Goal: Go to known website: Access a specific website the user already knows

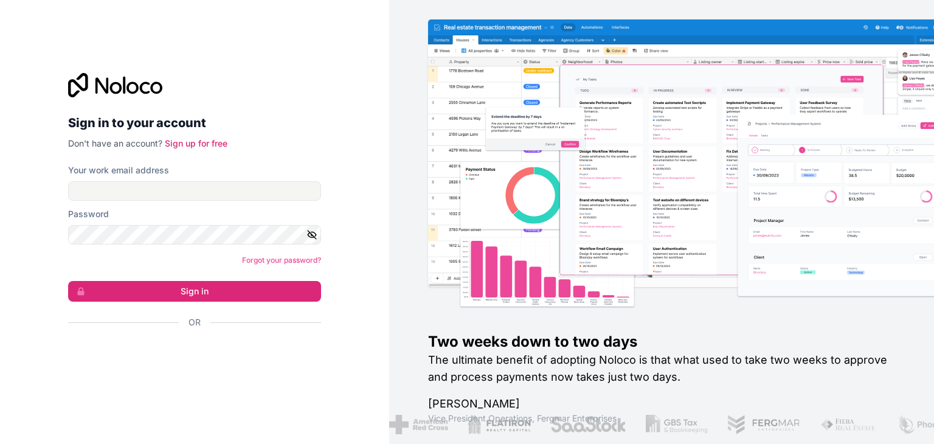
click at [141, 202] on form "Your work email address Password Forgot your password? Sign in Or" at bounding box center [194, 267] width 253 height 207
click at [138, 190] on input "Your work email address" at bounding box center [194, 190] width 253 height 19
type input "[EMAIL_ADDRESS][DOMAIN_NAME]"
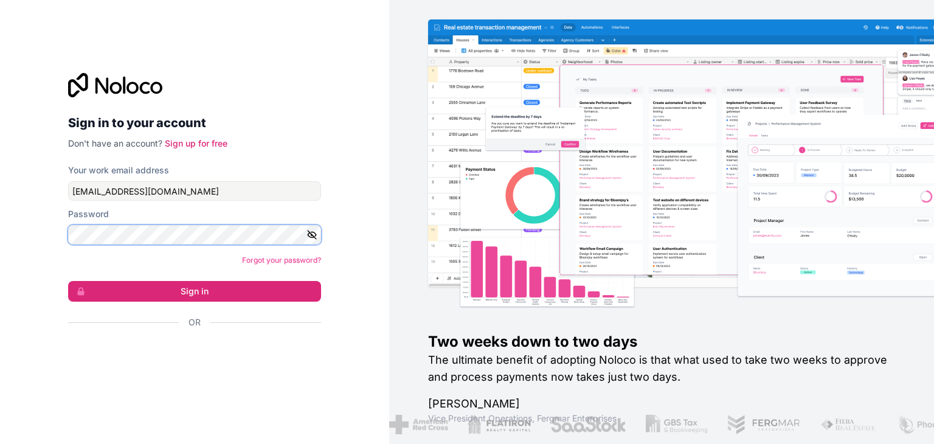
click at [68, 281] on button "Sign in" at bounding box center [194, 291] width 253 height 21
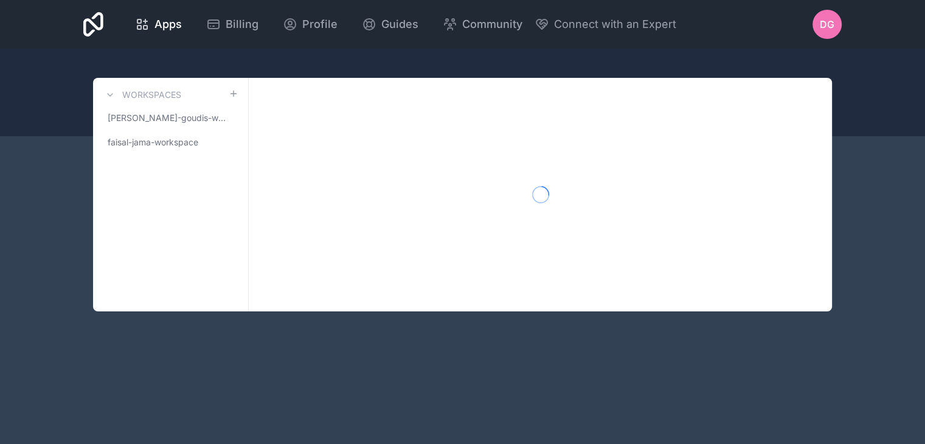
click at [217, 295] on div "Workspaces [PERSON_NAME]-workspace faisal-jama-workspace" at bounding box center [171, 194] width 156 height 233
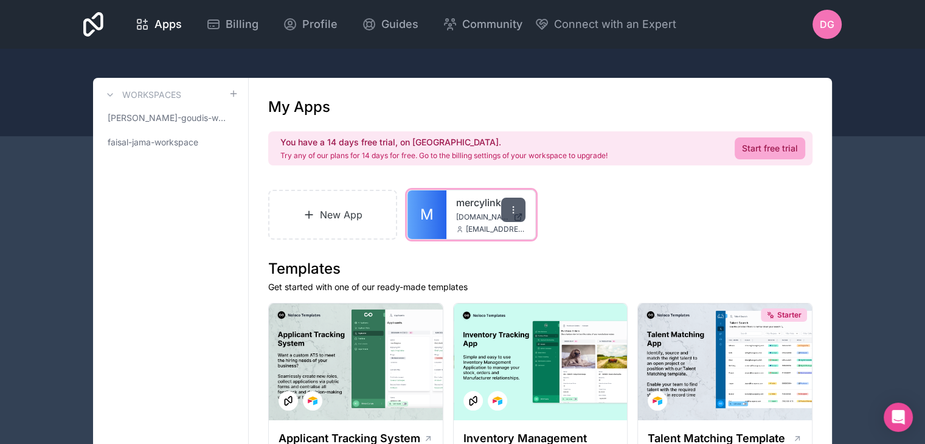
click at [508, 209] on icon at bounding box center [513, 210] width 10 height 10
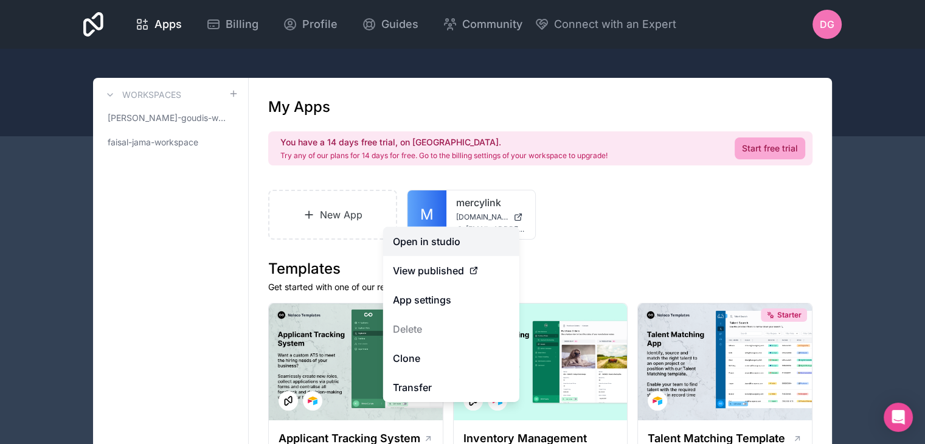
click at [489, 241] on link "Open in studio" at bounding box center [451, 241] width 136 height 29
